Goal: Browse casually: Explore the website without a specific task or goal

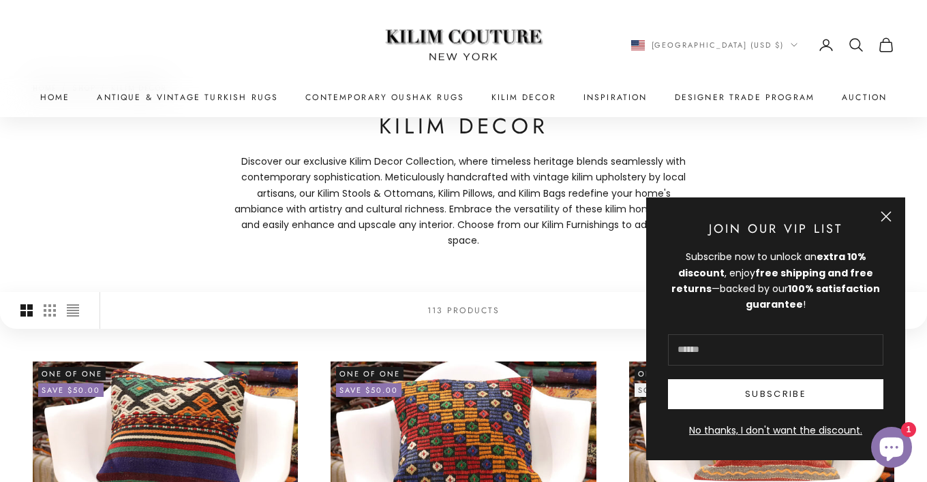
scroll to position [68, 0]
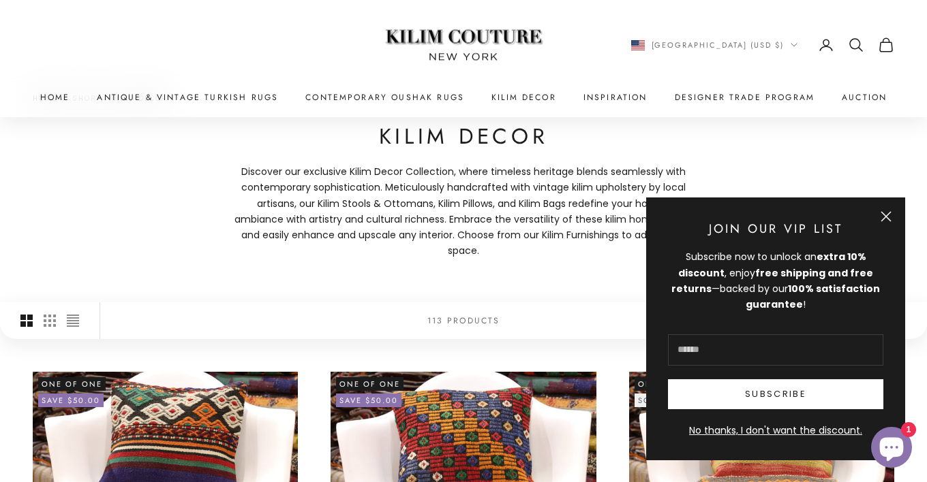
click at [884, 219] on button "Close" at bounding box center [885, 216] width 11 height 11
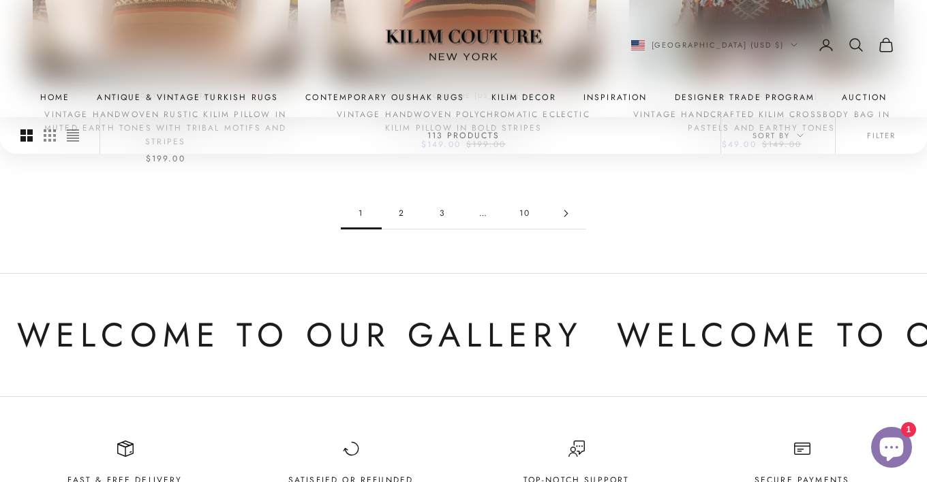
scroll to position [1295, 0]
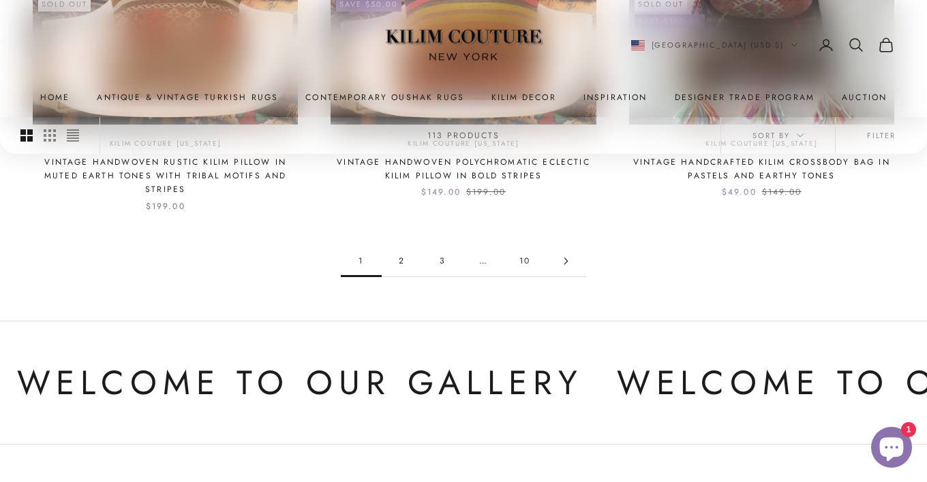
click at [403, 263] on link "2" at bounding box center [402, 261] width 41 height 31
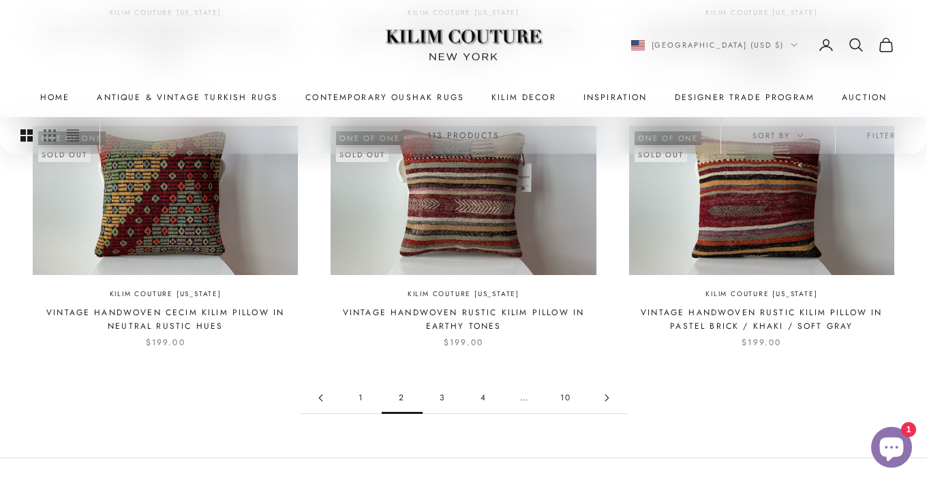
scroll to position [1158, 0]
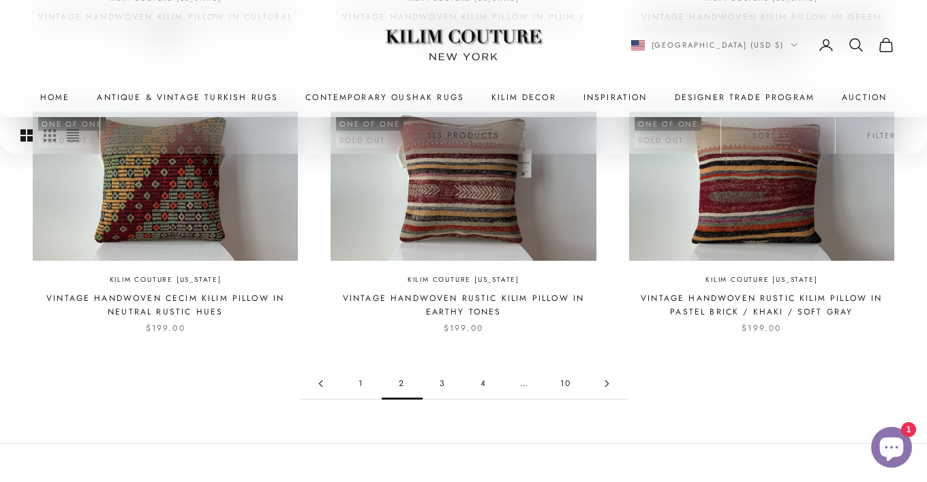
click at [444, 382] on link "3" at bounding box center [442, 384] width 41 height 31
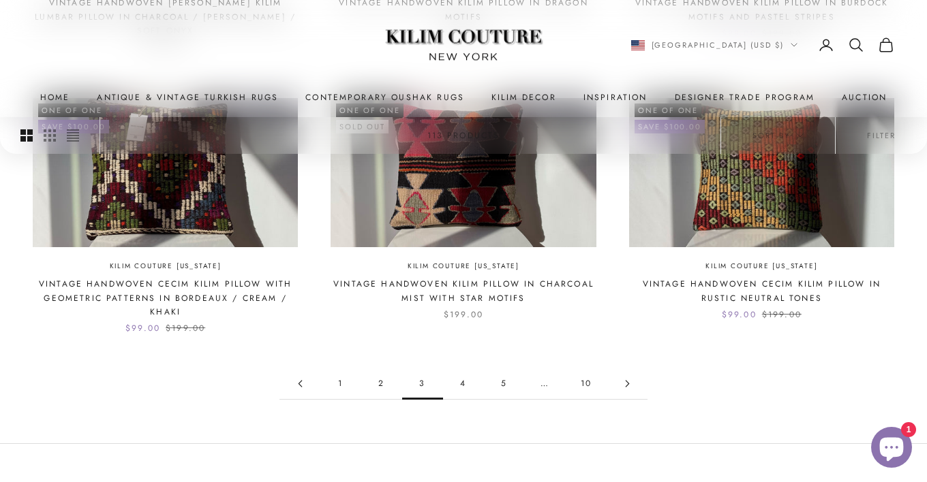
scroll to position [1295, 0]
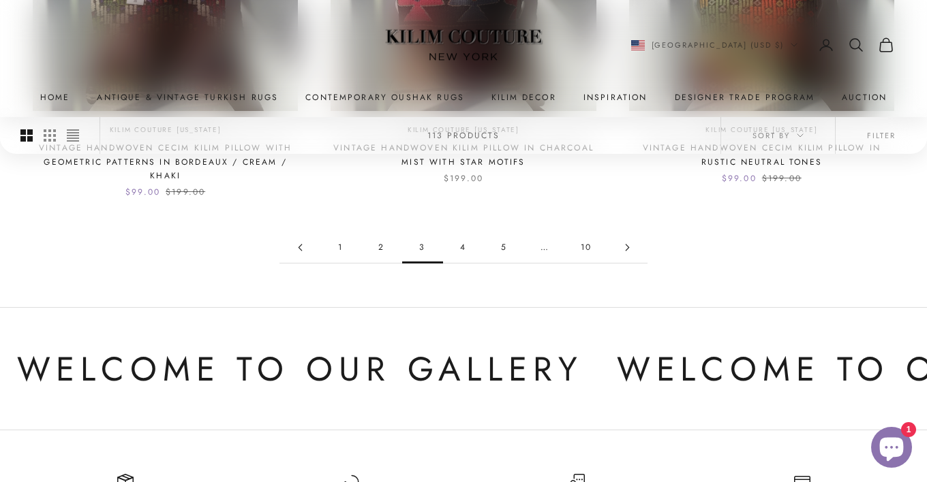
click at [465, 235] on link "4" at bounding box center [463, 247] width 41 height 31
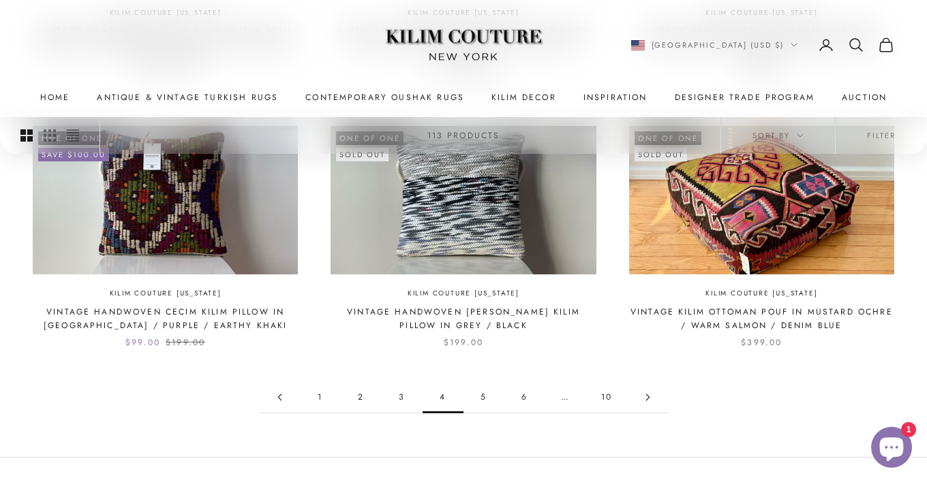
scroll to position [1227, 0]
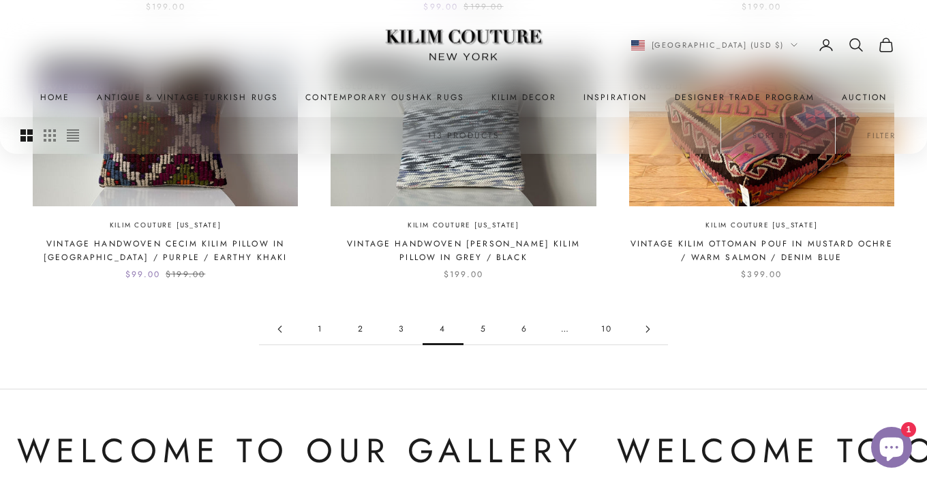
click at [486, 319] on link "5" at bounding box center [483, 329] width 41 height 31
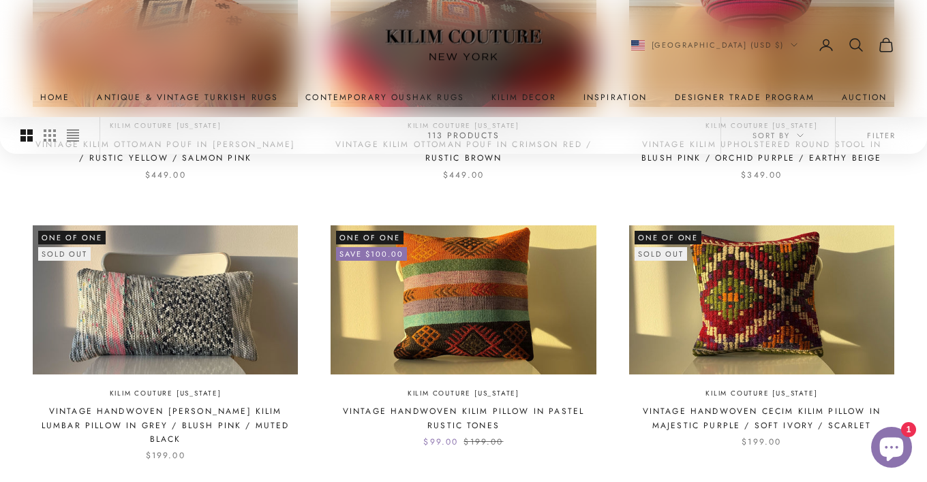
scroll to position [1022, 0]
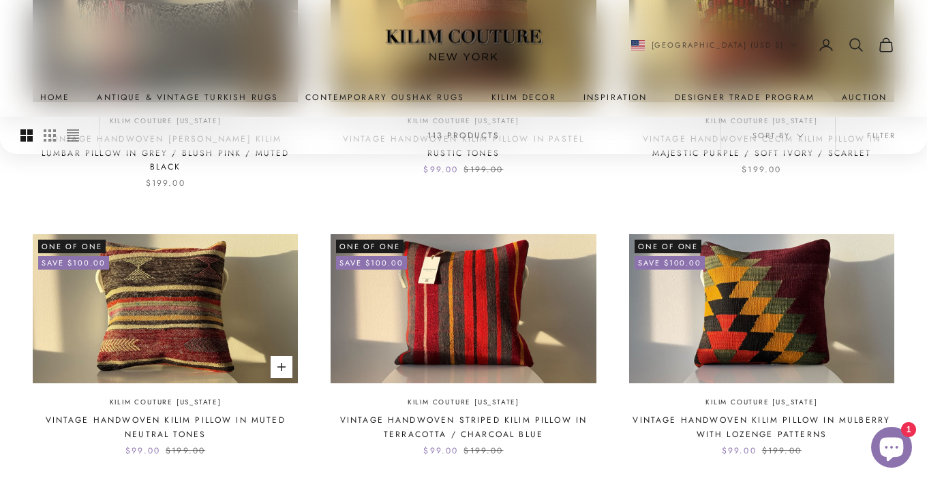
click at [264, 326] on img at bounding box center [165, 308] width 265 height 149
